Goal: Entertainment & Leisure: Browse casually

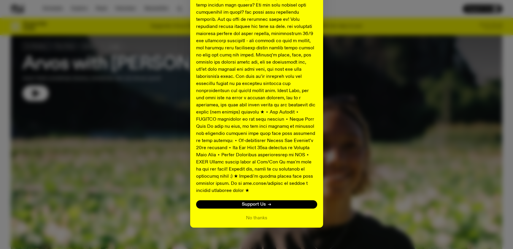
scroll to position [29, 0]
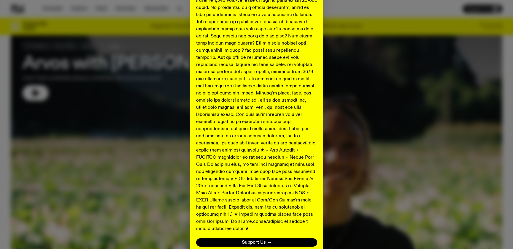
scroll to position [0, 0]
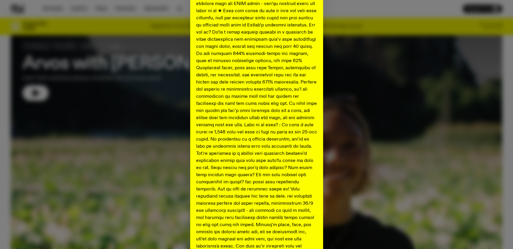
scroll to position [271, 0]
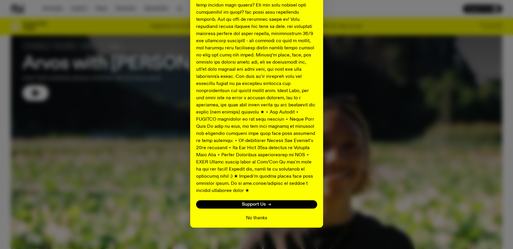
click at [262, 214] on button "No thanks" at bounding box center [256, 217] width 21 height 7
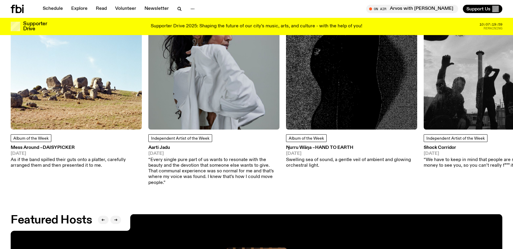
scroll to position [882, 0]
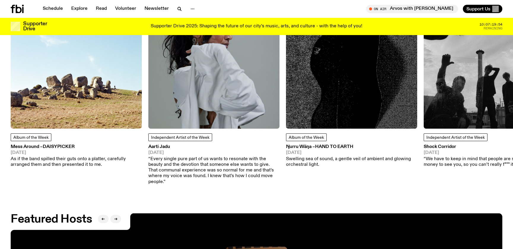
click at [320, 28] on p "Supporter Drive 2025: Shaping the future of our city’s music, arts, and culture…" at bounding box center [257, 26] width 212 height 5
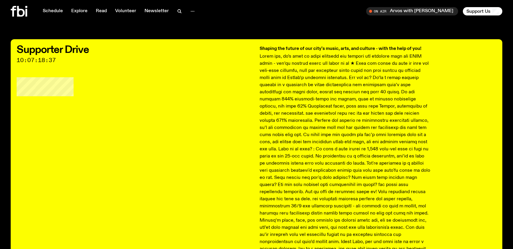
click at [18, 13] on icon at bounding box center [21, 11] width 8 height 11
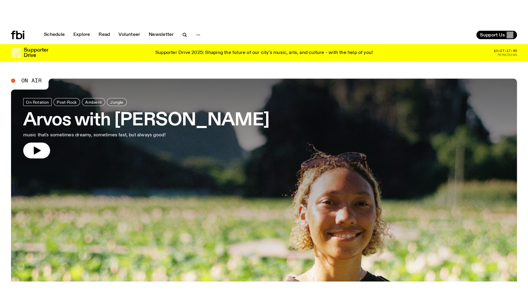
scroll to position [1, 0]
